Goal: Check status: Check status

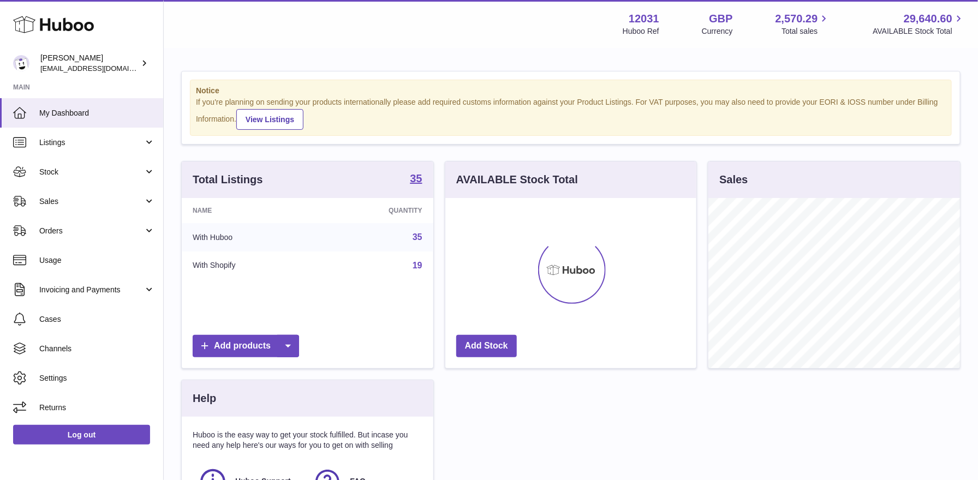
scroll to position [170, 252]
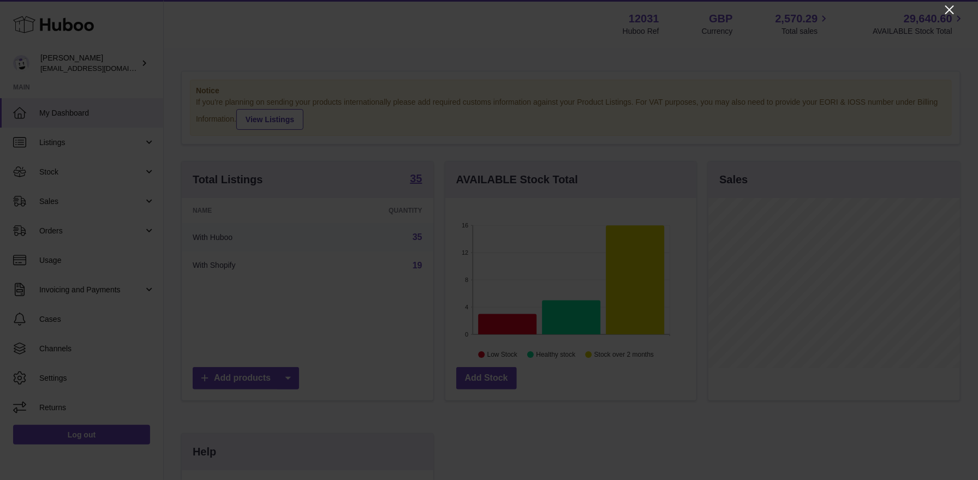
click at [950, 10] on icon "Close" at bounding box center [950, 9] width 9 height 9
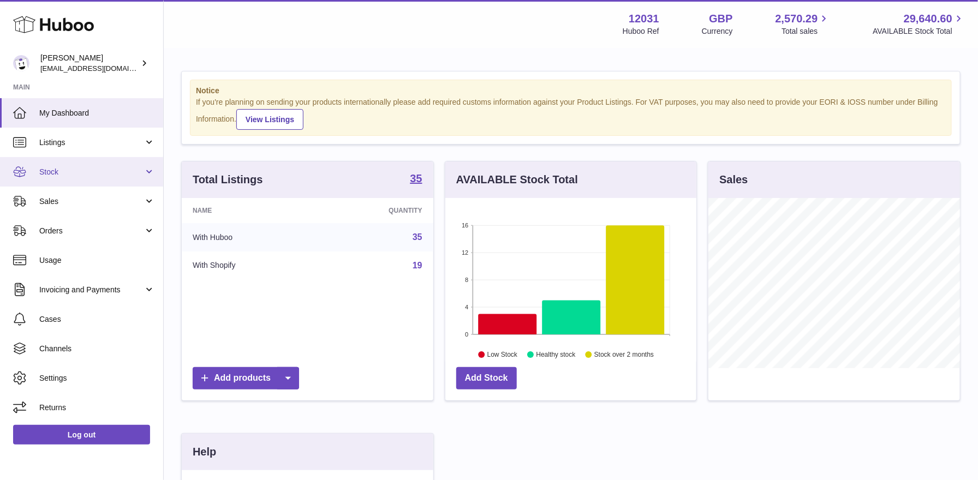
click at [56, 168] on span "Stock" at bounding box center [91, 172] width 104 height 10
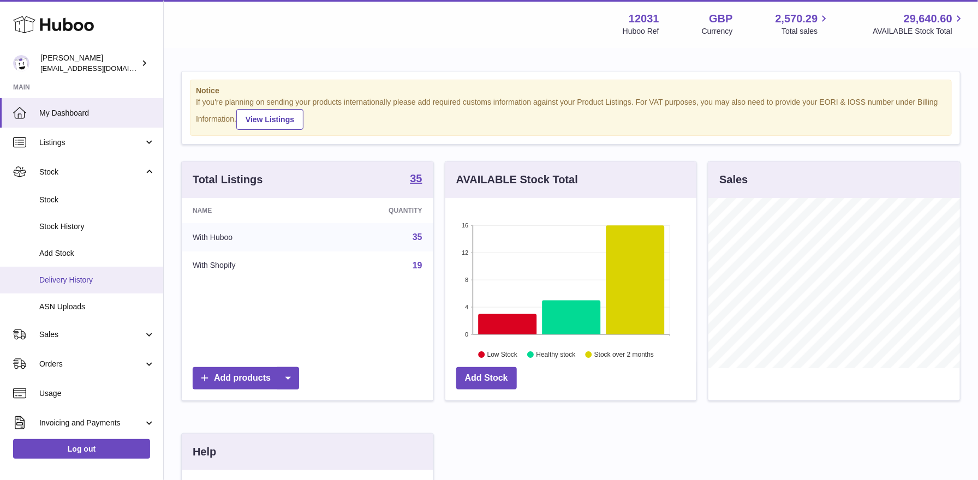
click at [69, 288] on link "Delivery History" at bounding box center [81, 280] width 163 height 27
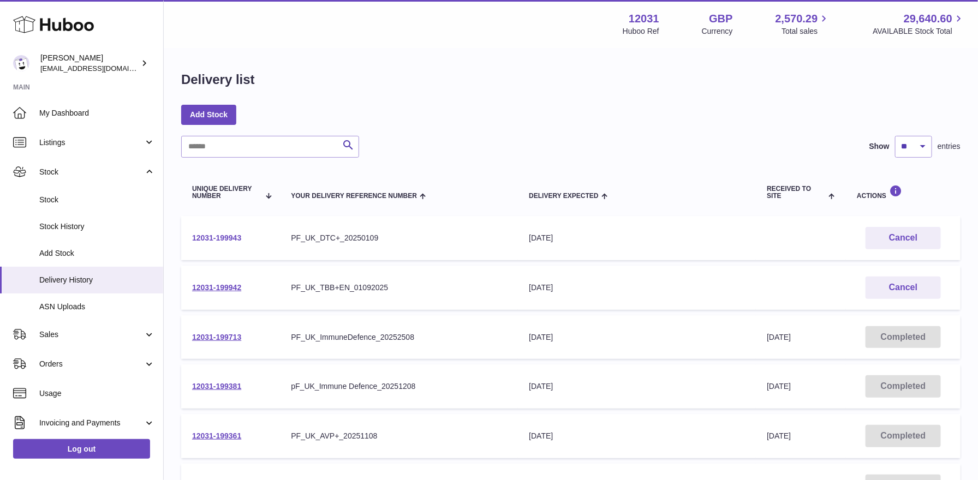
click at [222, 241] on link "12031-199943" at bounding box center [216, 238] width 49 height 9
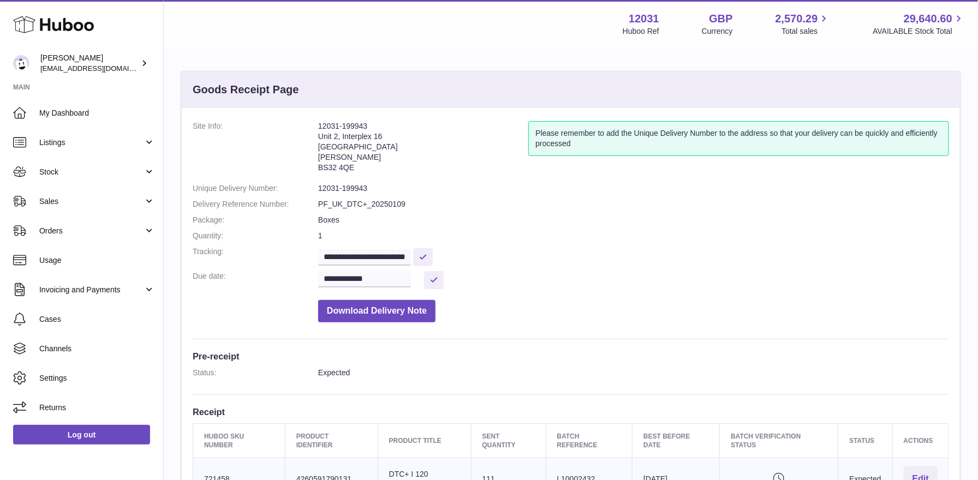
scroll to position [12, 0]
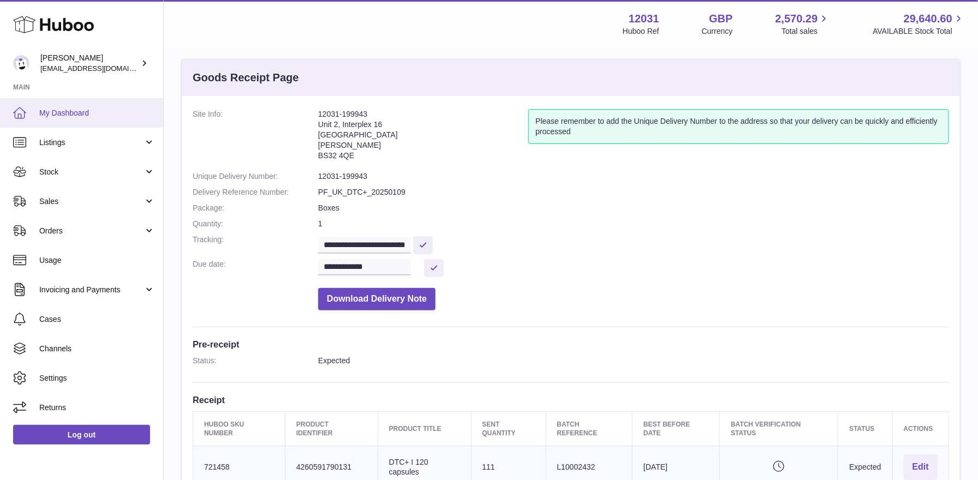
click at [90, 109] on span "My Dashboard" at bounding box center [97, 113] width 116 height 10
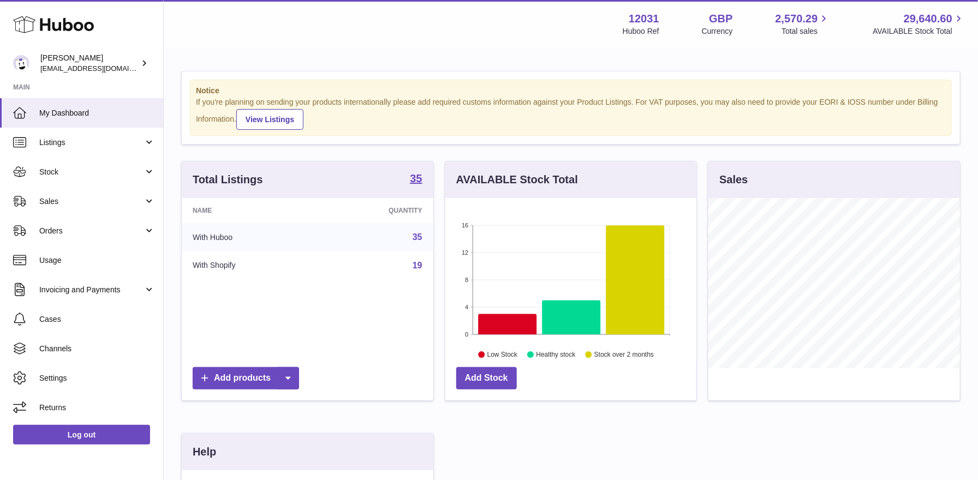
scroll to position [170, 252]
